Goal: Information Seeking & Learning: Learn about a topic

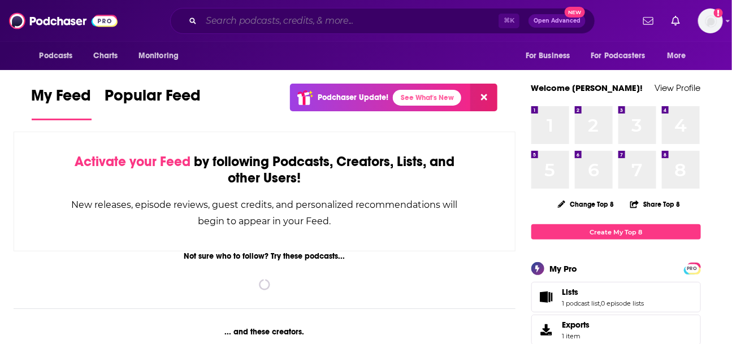
click at [330, 25] on input "Search podcasts, credits, & more..." at bounding box center [349, 21] width 297 height 18
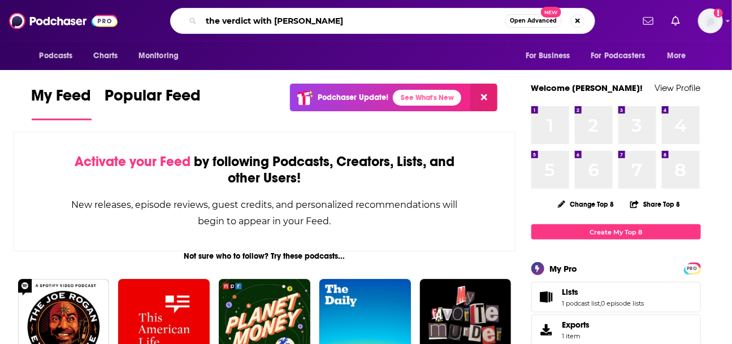
type input "the verdict with [PERSON_NAME]"
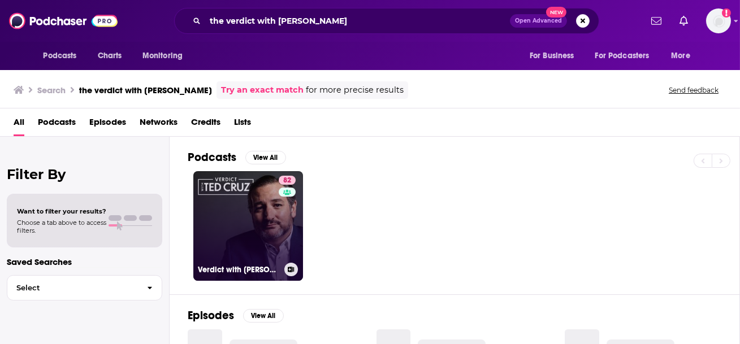
click at [240, 226] on link "82 Verdict with [PERSON_NAME]" at bounding box center [248, 226] width 110 height 110
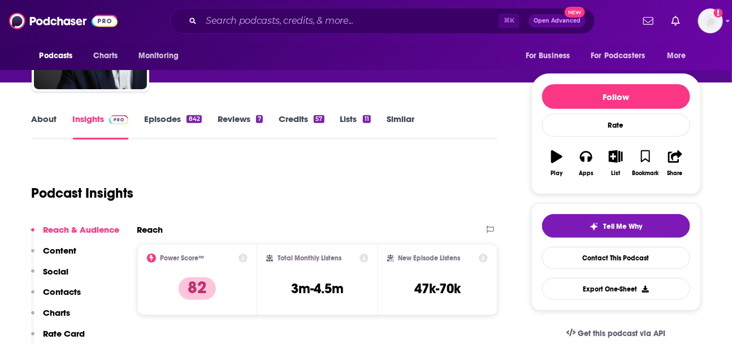
click at [60, 287] on p "Contacts" at bounding box center [63, 292] width 38 height 11
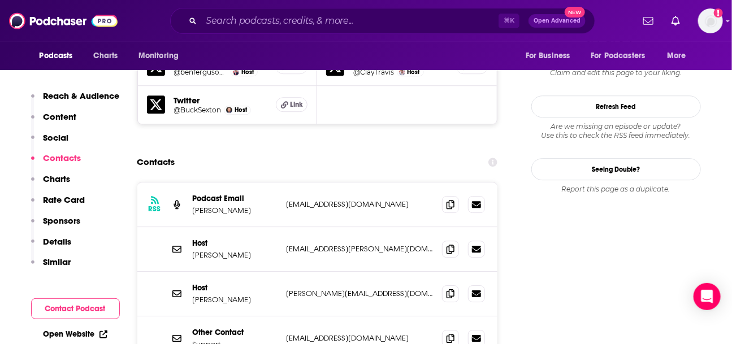
scroll to position [1154, 0]
